Goal: Information Seeking & Learning: Learn about a topic

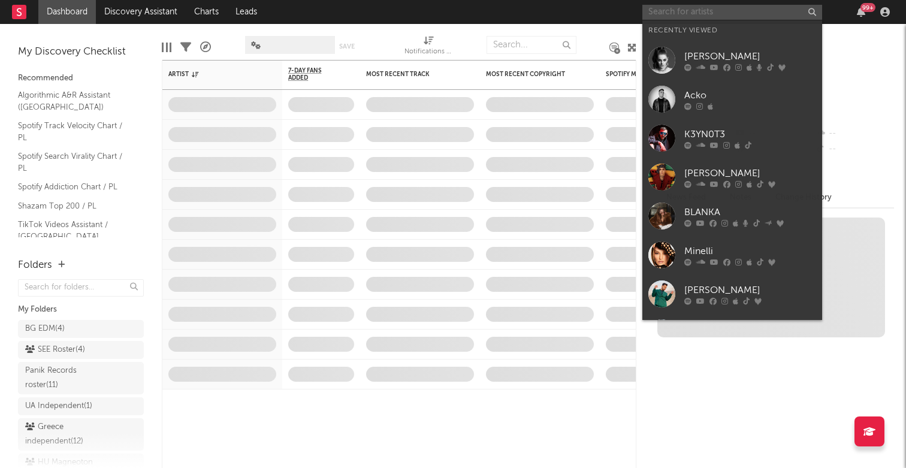
click at [683, 12] on input "text" at bounding box center [732, 12] width 180 height 15
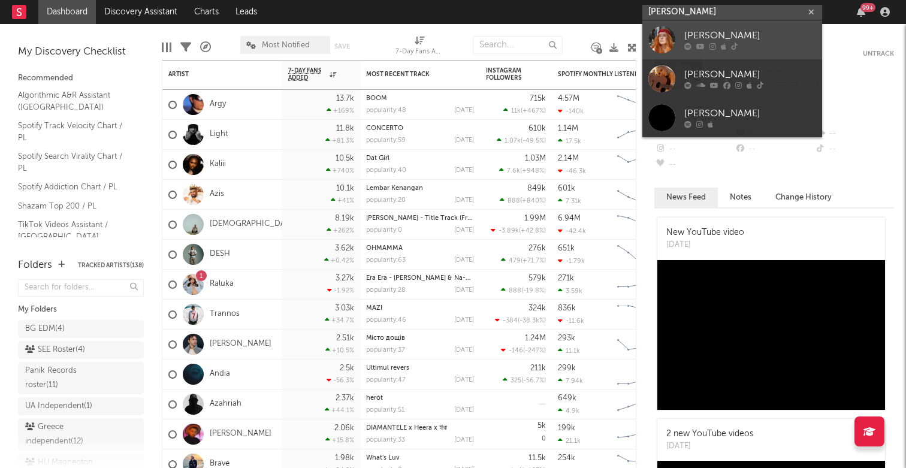
type input "julia bele"
click at [712, 37] on div "Julia Belei" at bounding box center [750, 36] width 132 height 14
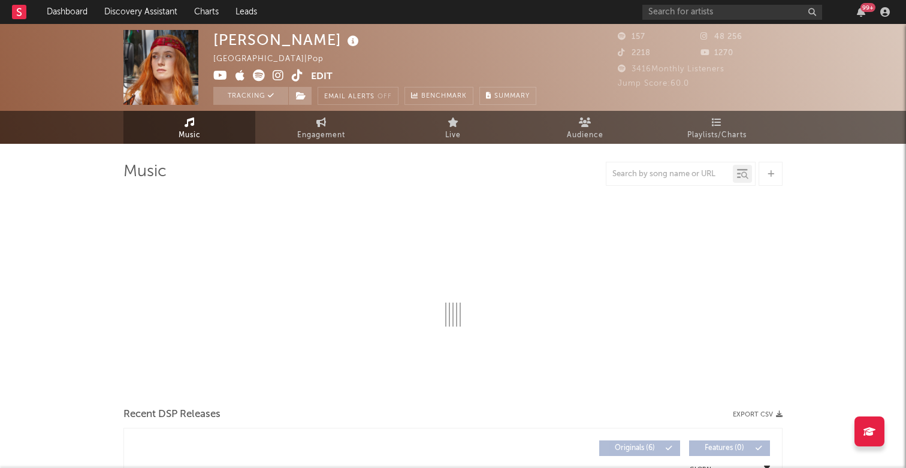
select select "6m"
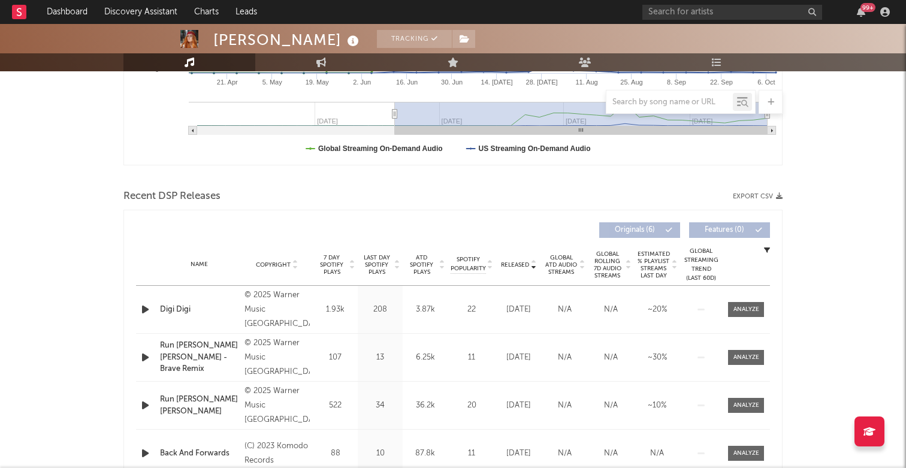
scroll to position [315, 0]
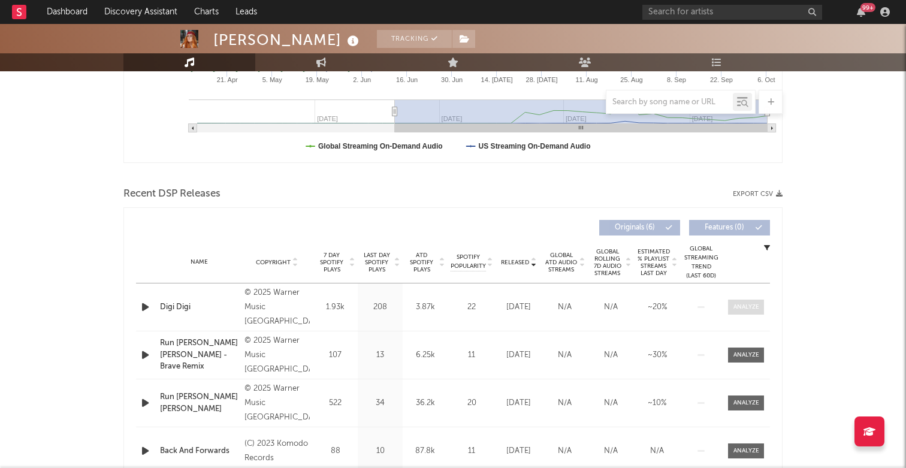
click at [745, 308] on div at bounding box center [746, 306] width 26 height 9
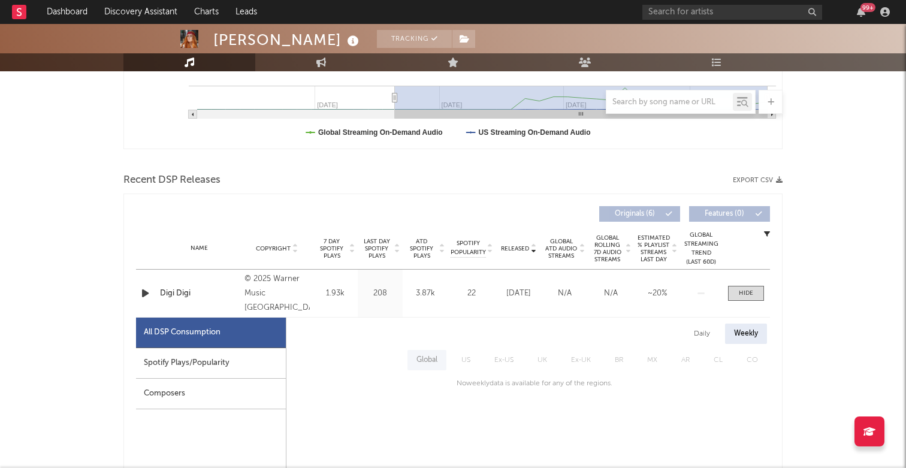
scroll to position [327, 0]
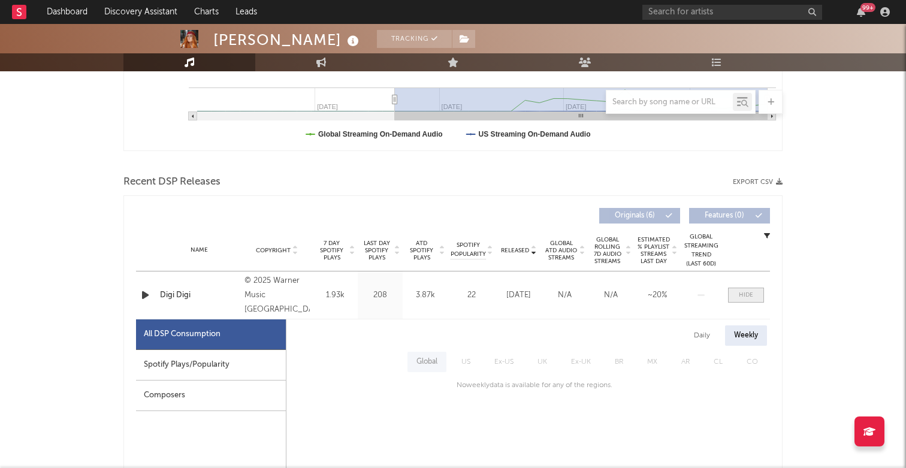
click at [754, 295] on span at bounding box center [746, 295] width 36 height 15
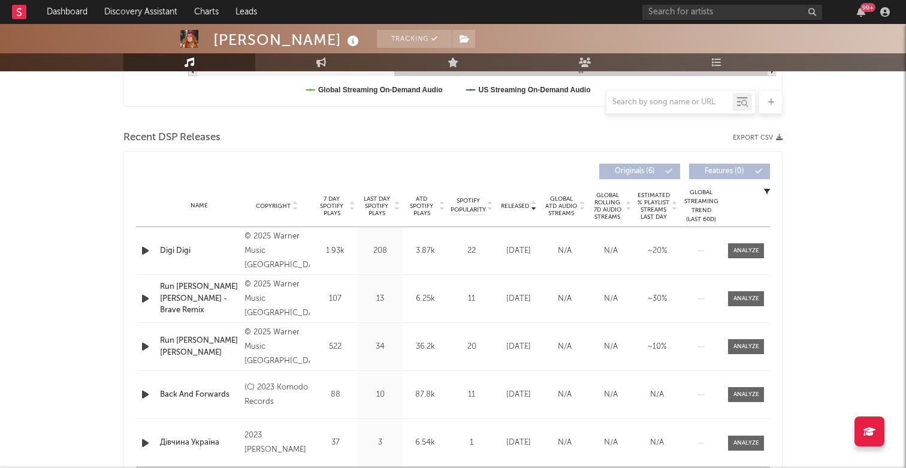
scroll to position [371, 0]
click at [177, 250] on div "Digi Digi" at bounding box center [199, 252] width 78 height 12
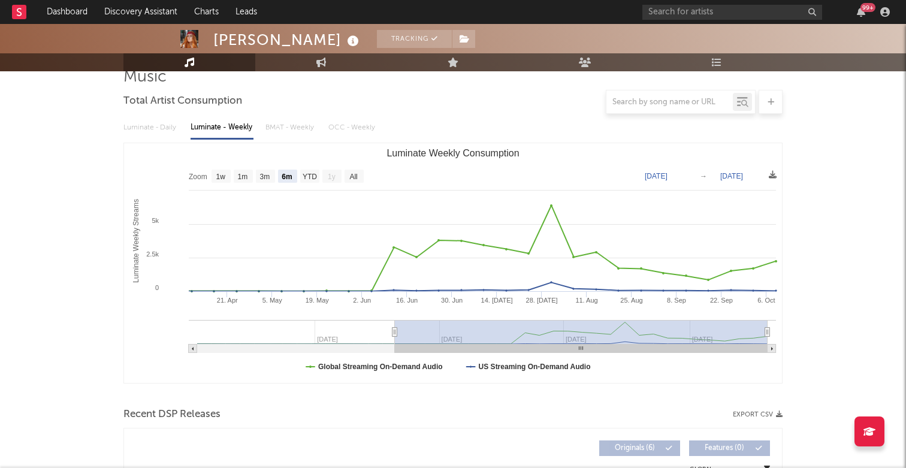
scroll to position [0, 0]
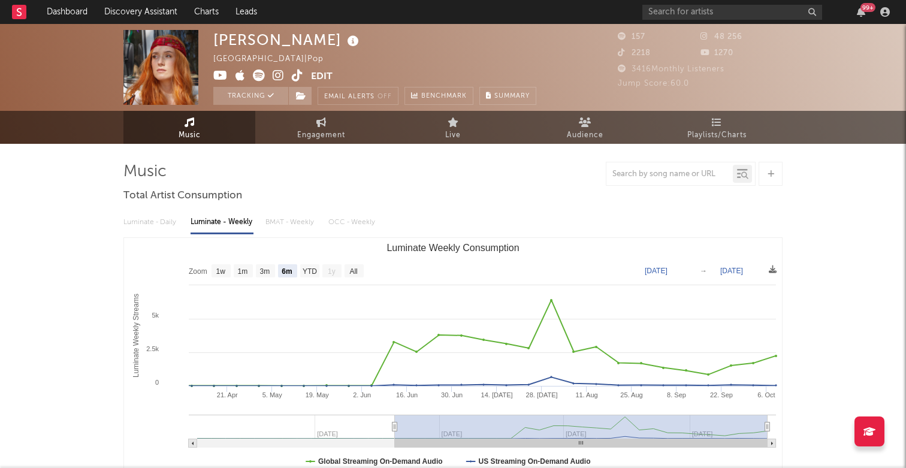
click at [159, 134] on link "Music" at bounding box center [189, 127] width 132 height 33
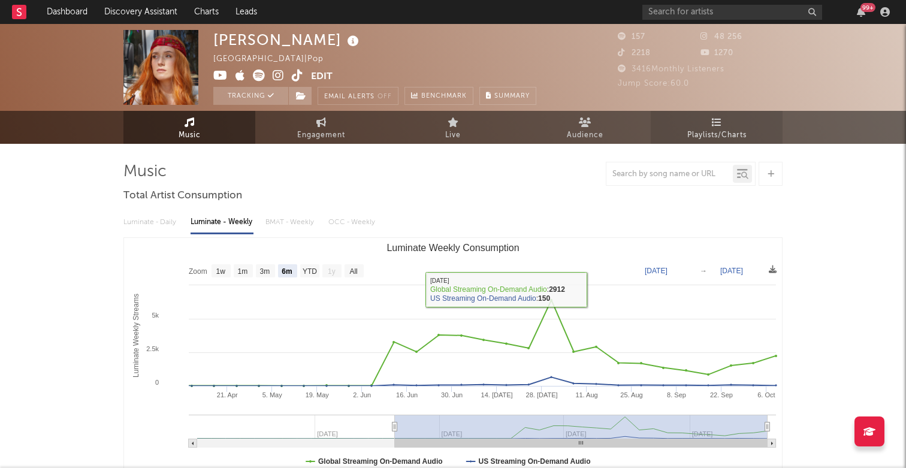
click at [725, 135] on span "Playlists/Charts" at bounding box center [716, 135] width 59 height 14
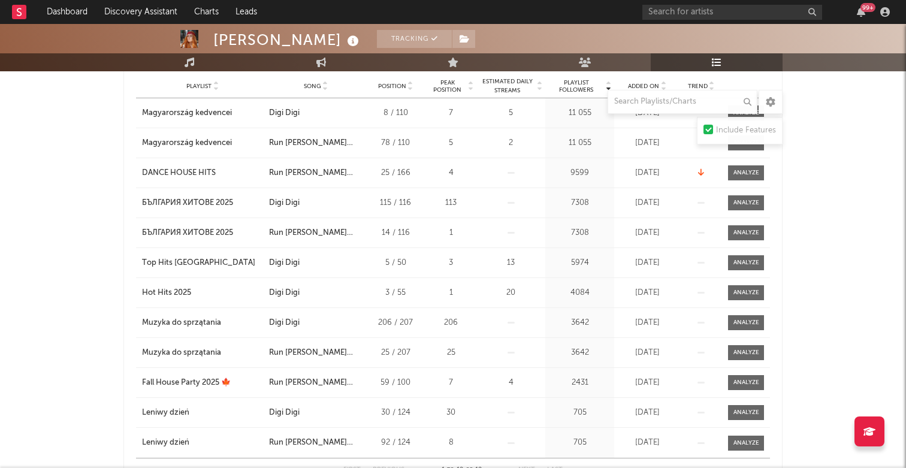
scroll to position [240, 0]
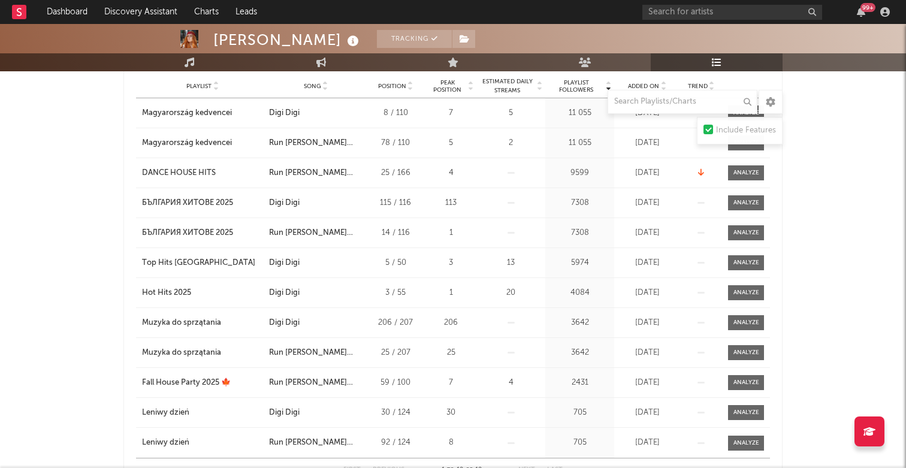
scroll to position [232, 0]
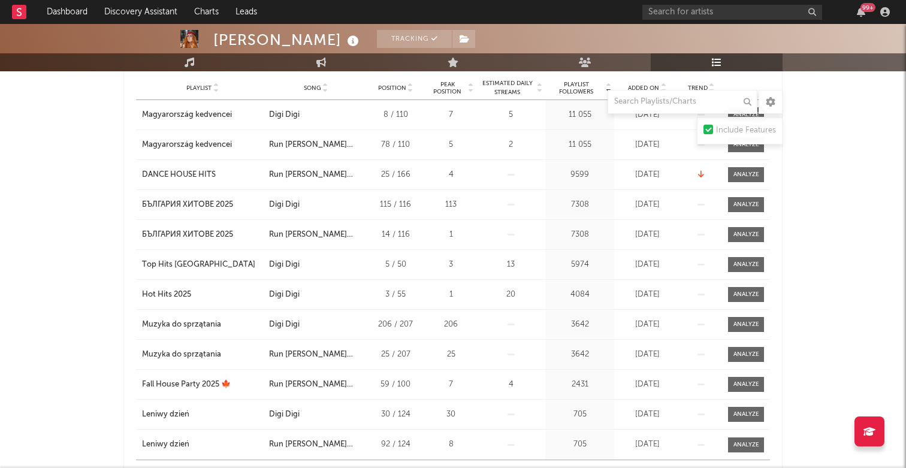
scroll to position [234, 0]
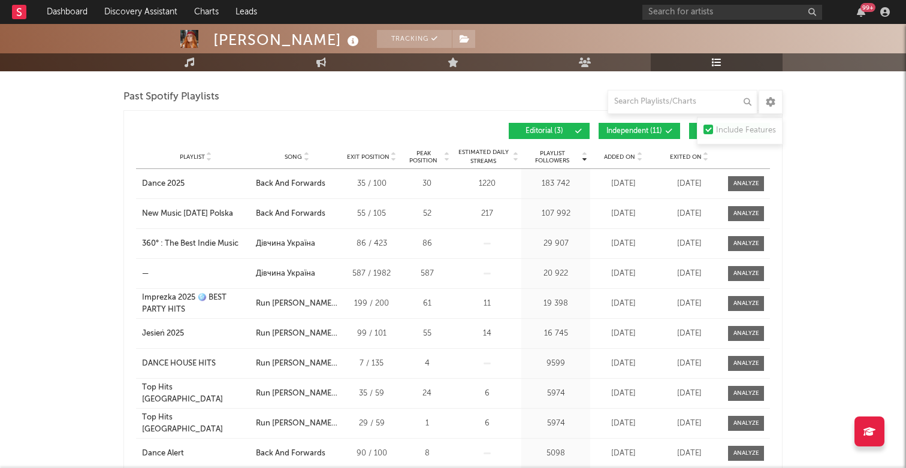
scroll to position [653, 0]
